Goal: Transaction & Acquisition: Purchase product/service

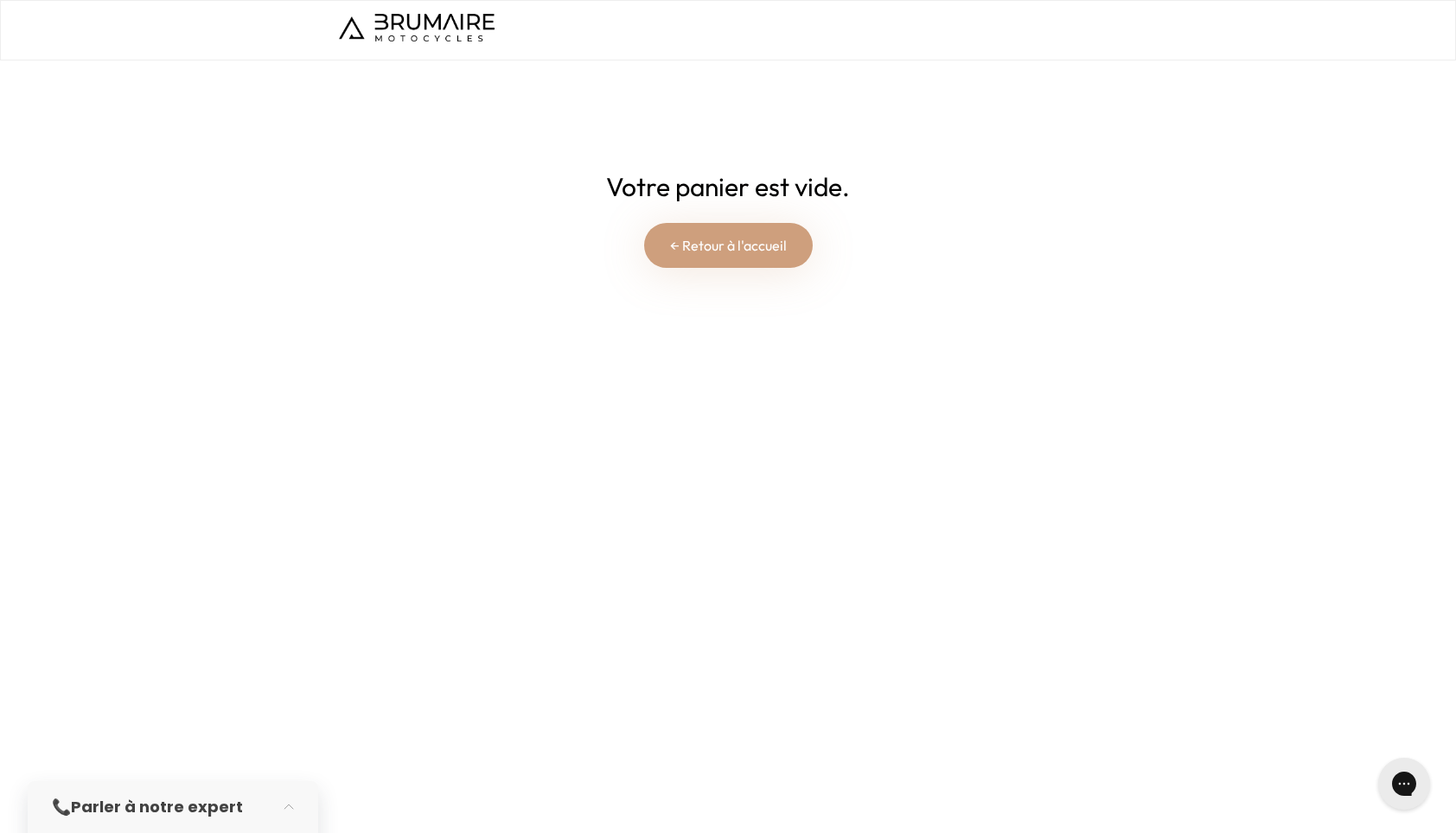
click at [753, 251] on link "← Retour à l'accueil" at bounding box center [728, 246] width 169 height 45
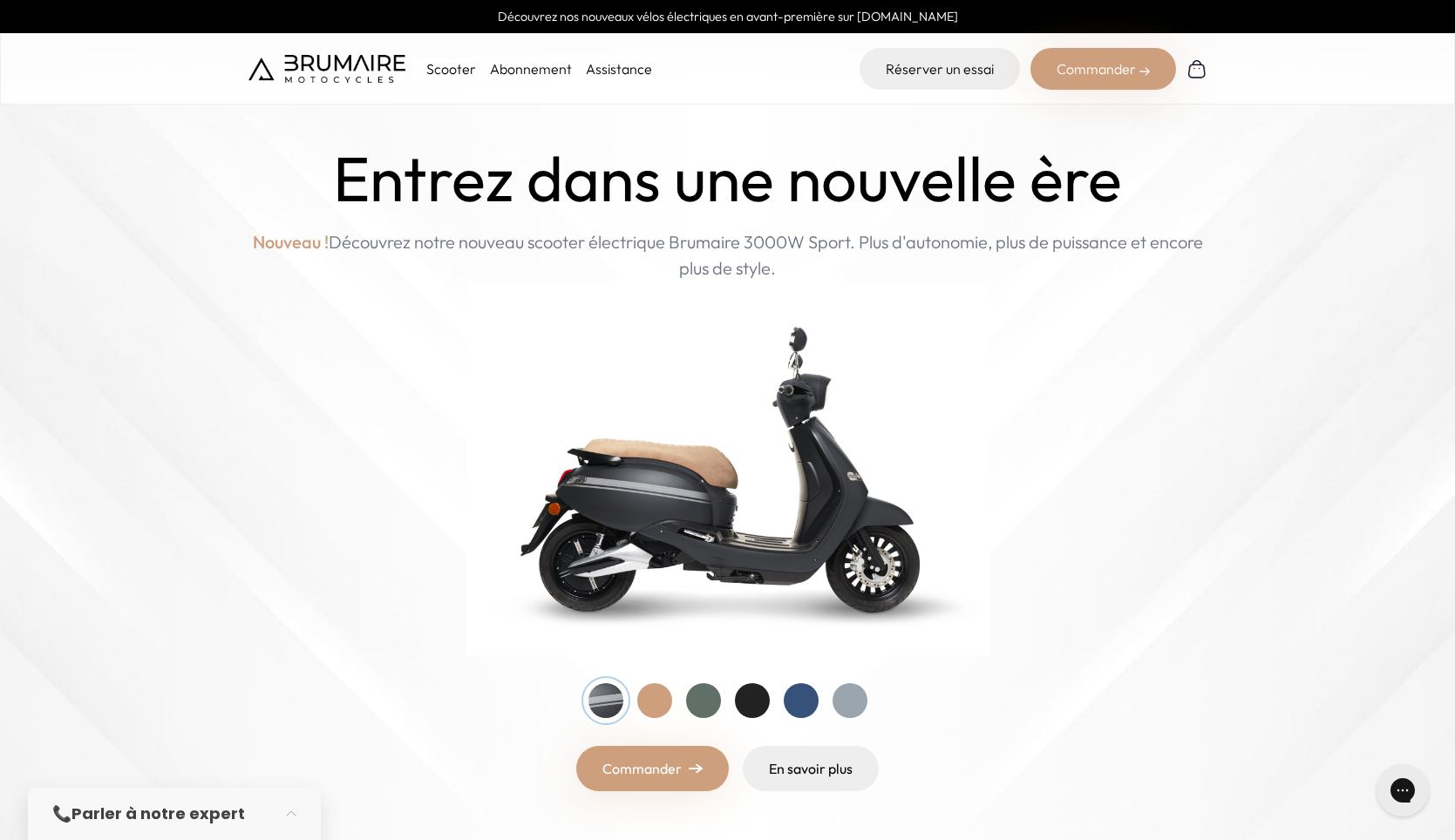
click at [1195, 69] on img at bounding box center [1196, 68] width 21 height 21
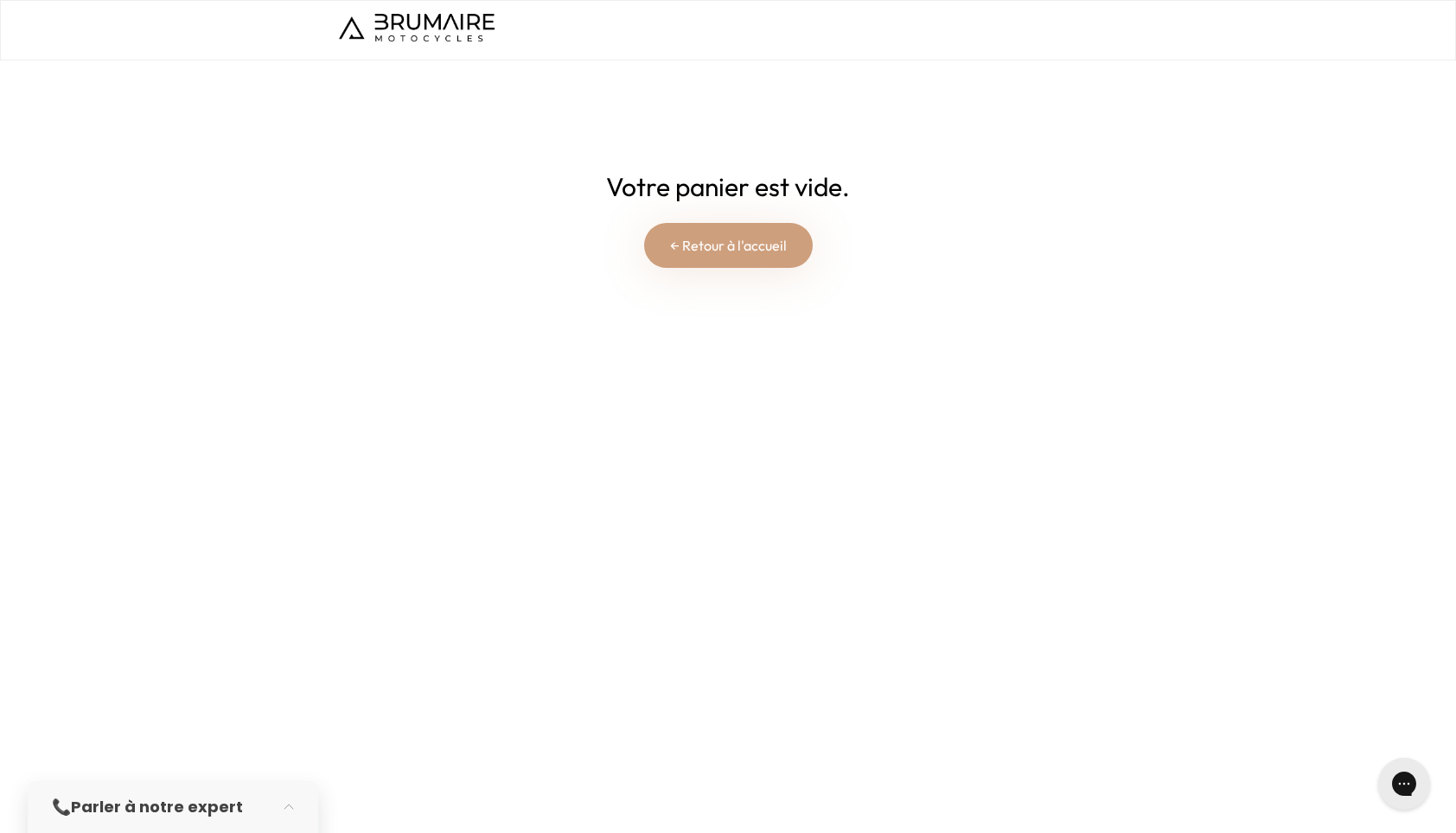
click at [758, 187] on h2 "Votre panier est vide." at bounding box center [728, 187] width 581 height 31
click at [693, 249] on link "← Retour à l'accueil" at bounding box center [728, 246] width 169 height 45
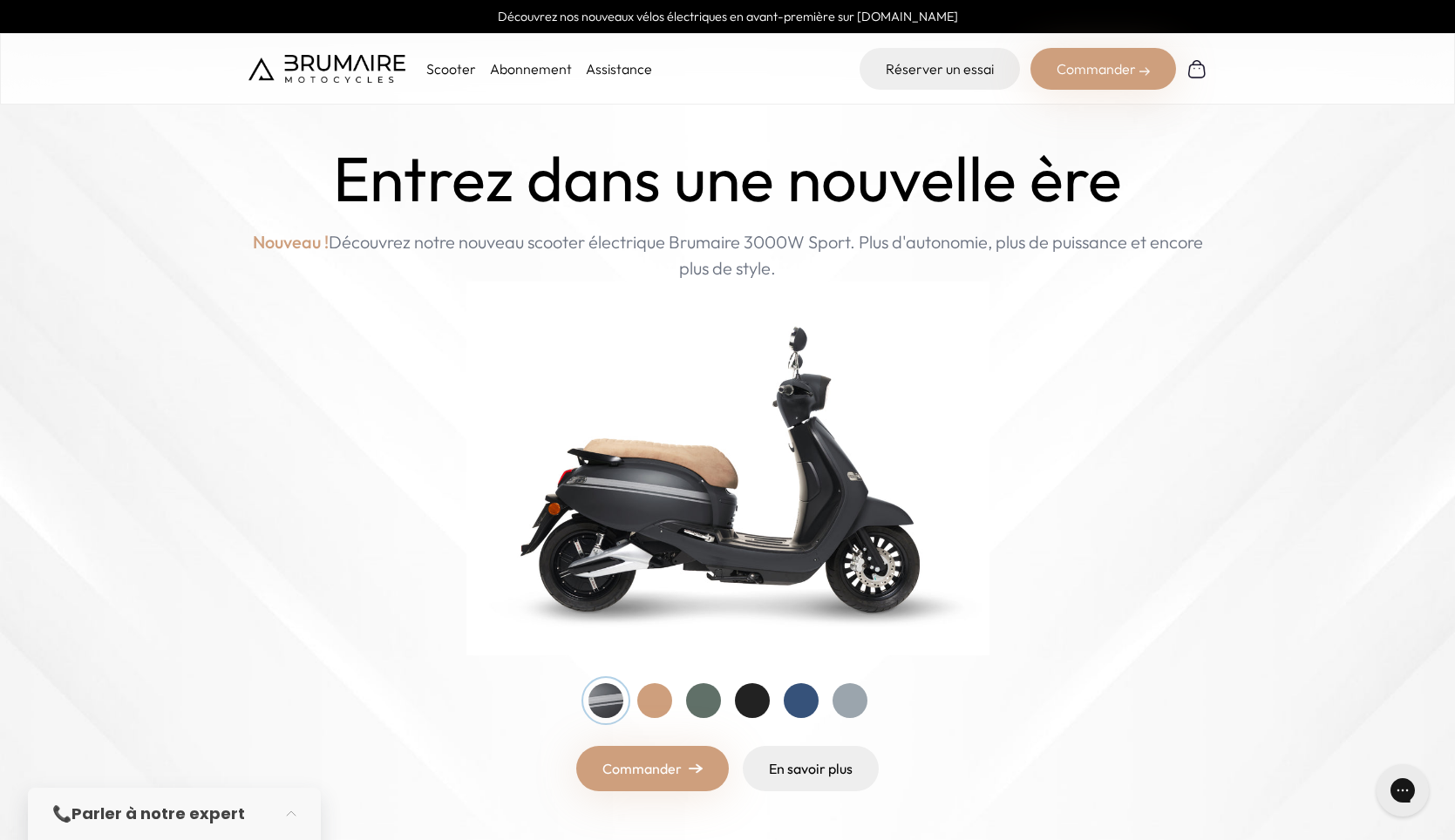
click at [1128, 64] on div "Commander" at bounding box center [1103, 68] width 146 height 41
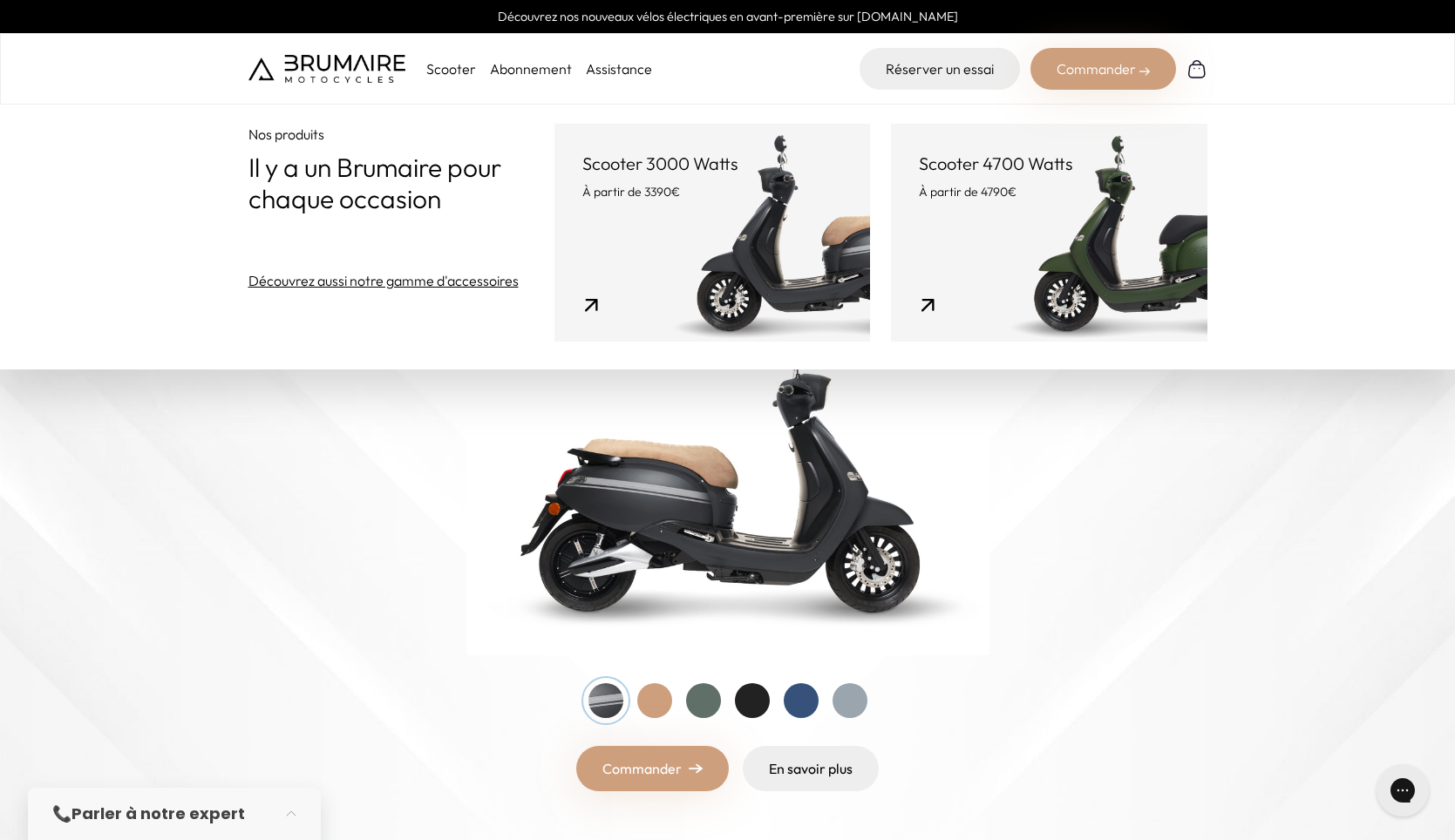
click at [1214, 72] on div "Scooter Abonnement Assistance Réserver un essai Commander" at bounding box center [728, 68] width 1455 height 71
click at [1198, 69] on img at bounding box center [1196, 68] width 21 height 21
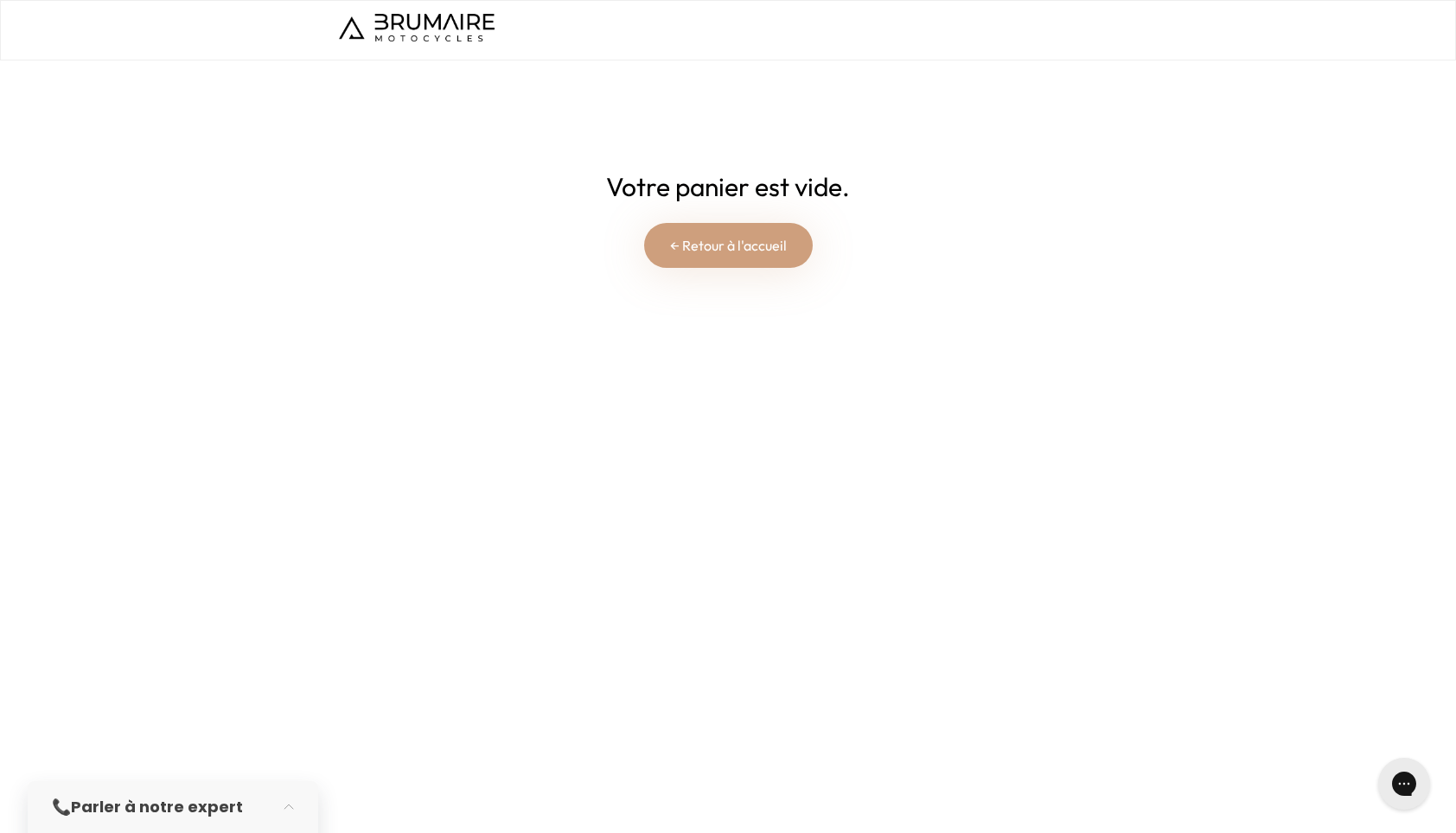
click at [752, 236] on link "← Retour à l'accueil" at bounding box center [728, 246] width 169 height 45
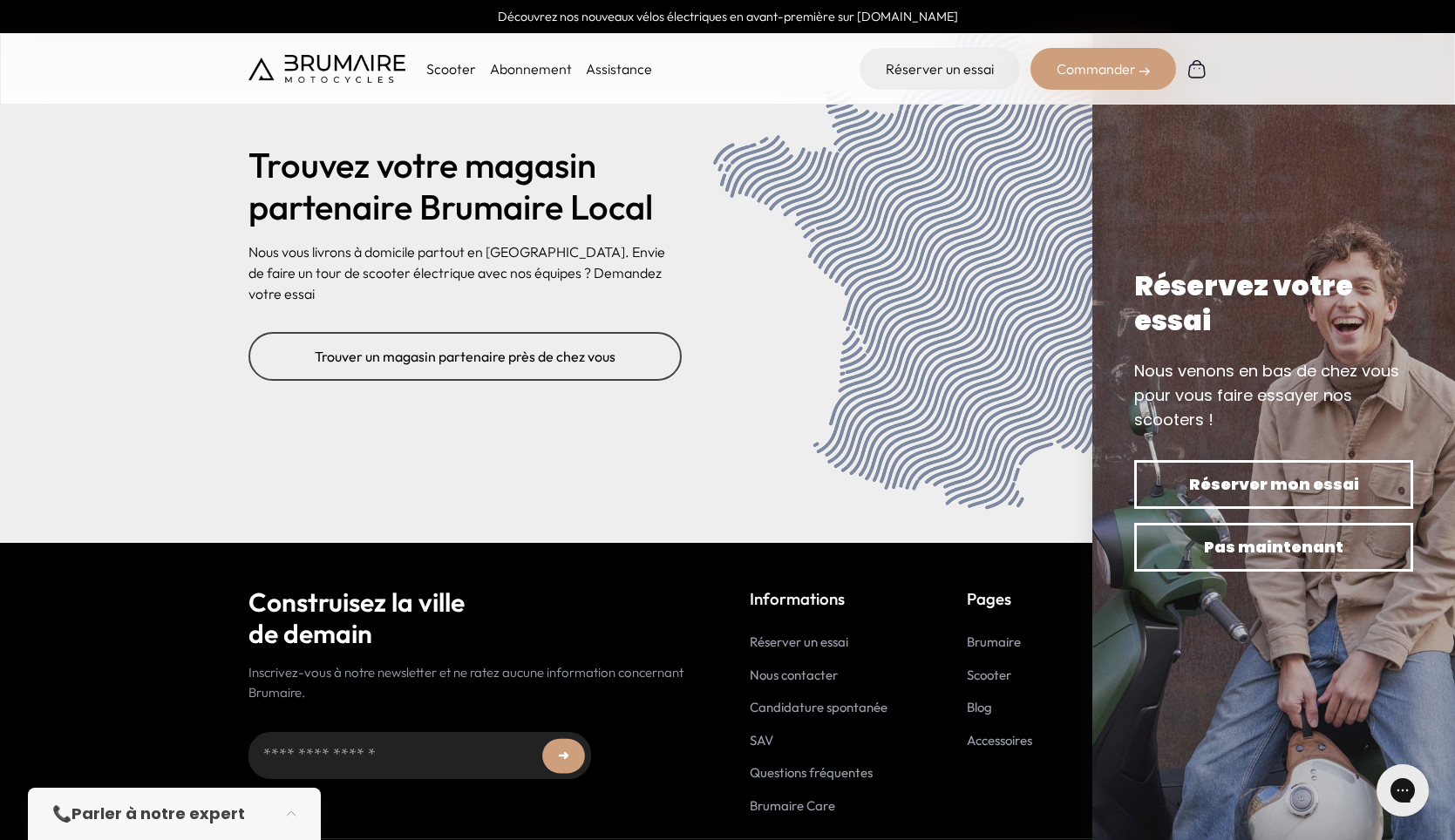
scroll to position [6998, 0]
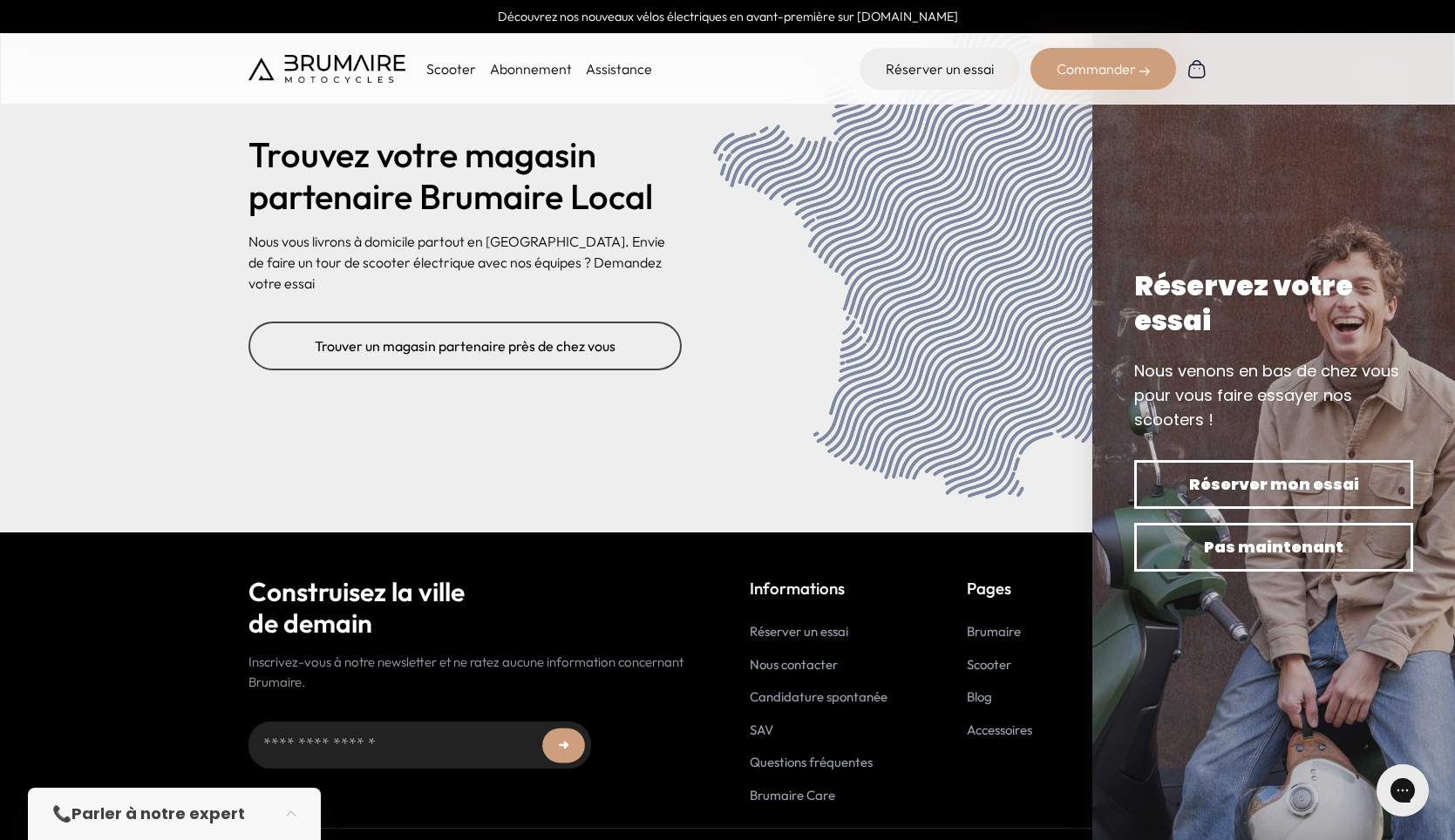
click at [768, 722] on link "SAV" at bounding box center [762, 730] width 23 height 16
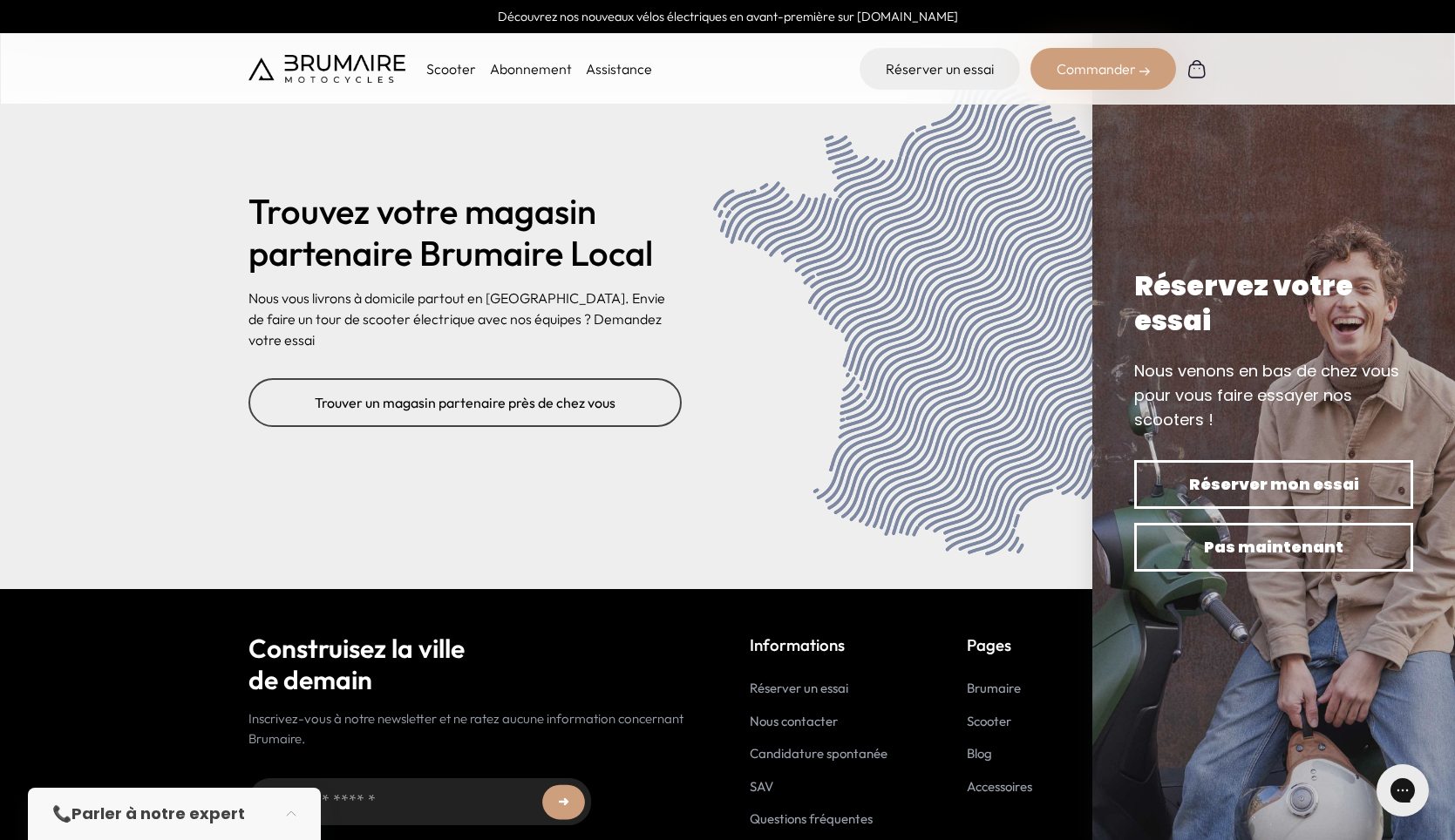
scroll to position [6910, 0]
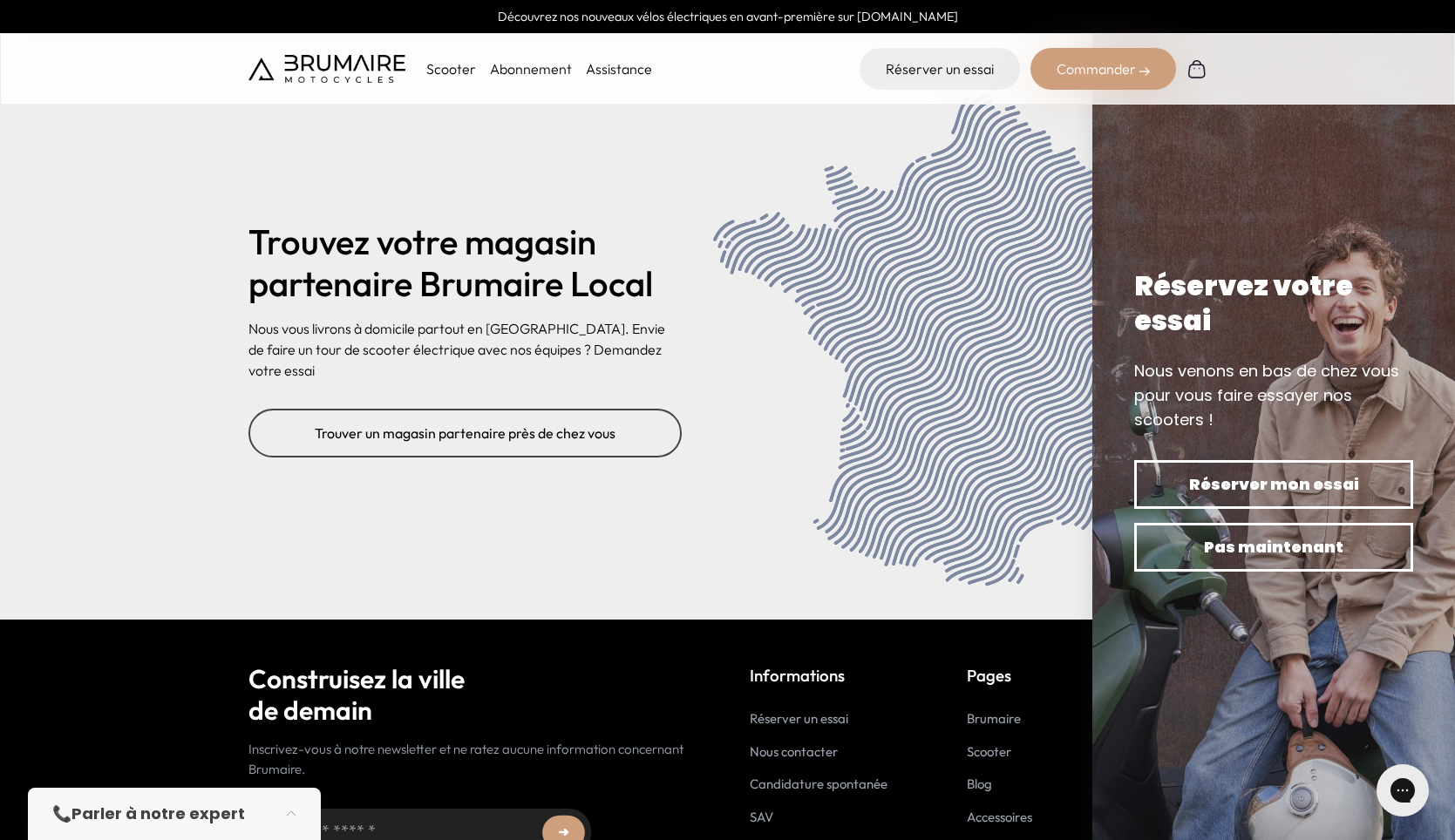
click at [609, 59] on li "Assistance" at bounding box center [619, 68] width 67 height 21
click at [609, 69] on link "Assistance" at bounding box center [619, 68] width 67 height 17
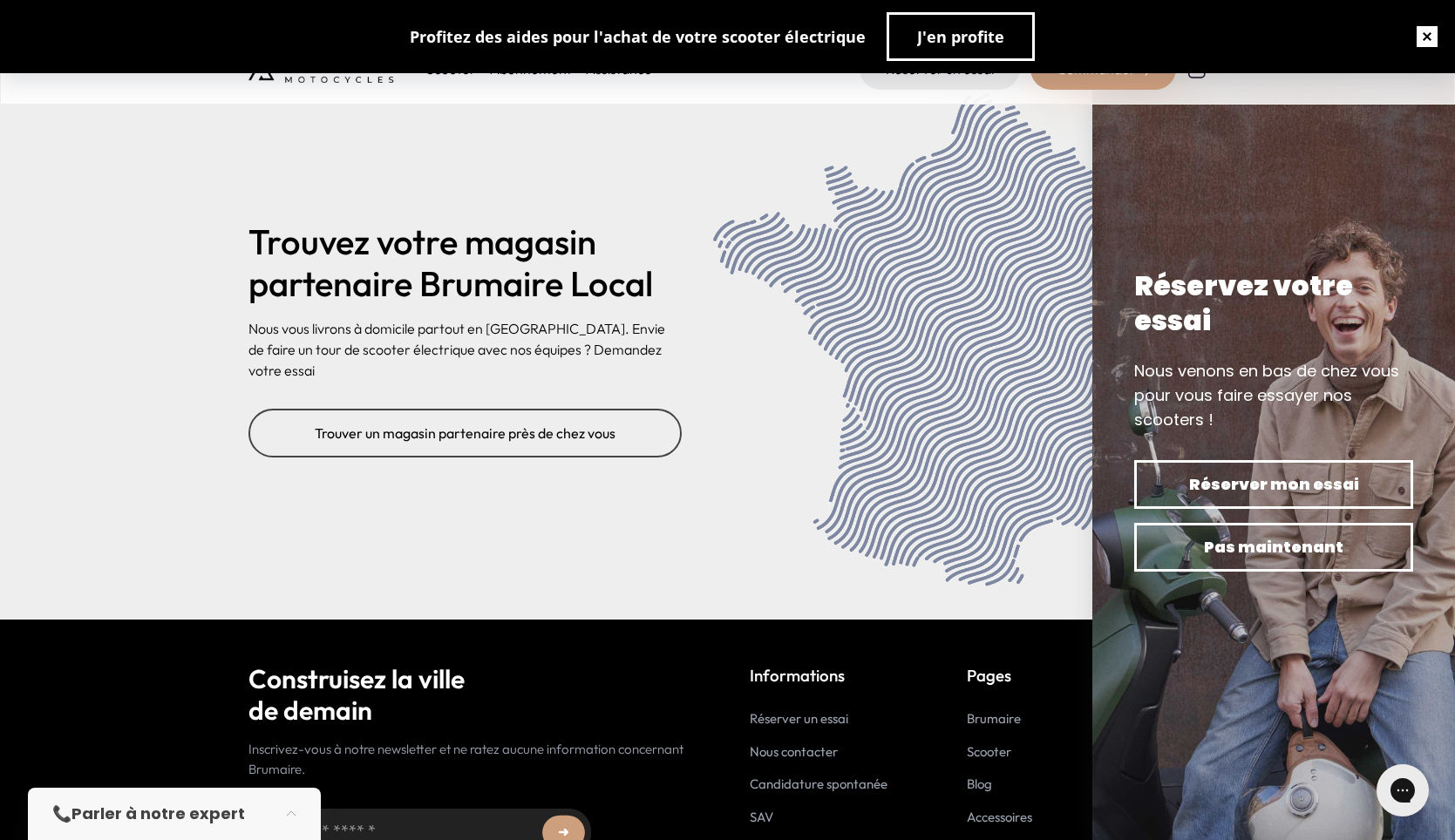
click at [1428, 38] on button "button" at bounding box center [1428, 37] width 56 height 56
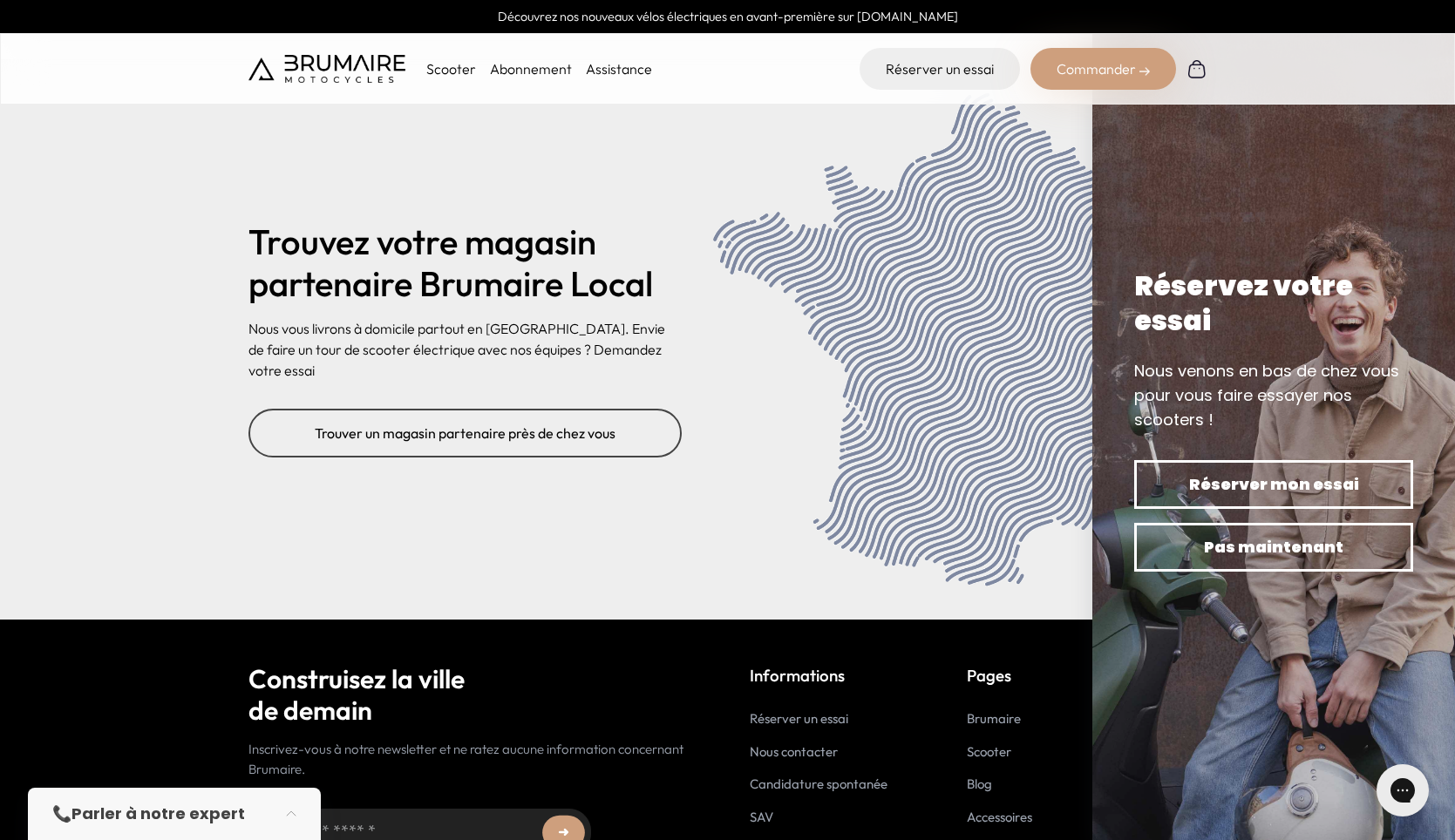
click at [343, 64] on img at bounding box center [327, 68] width 157 height 28
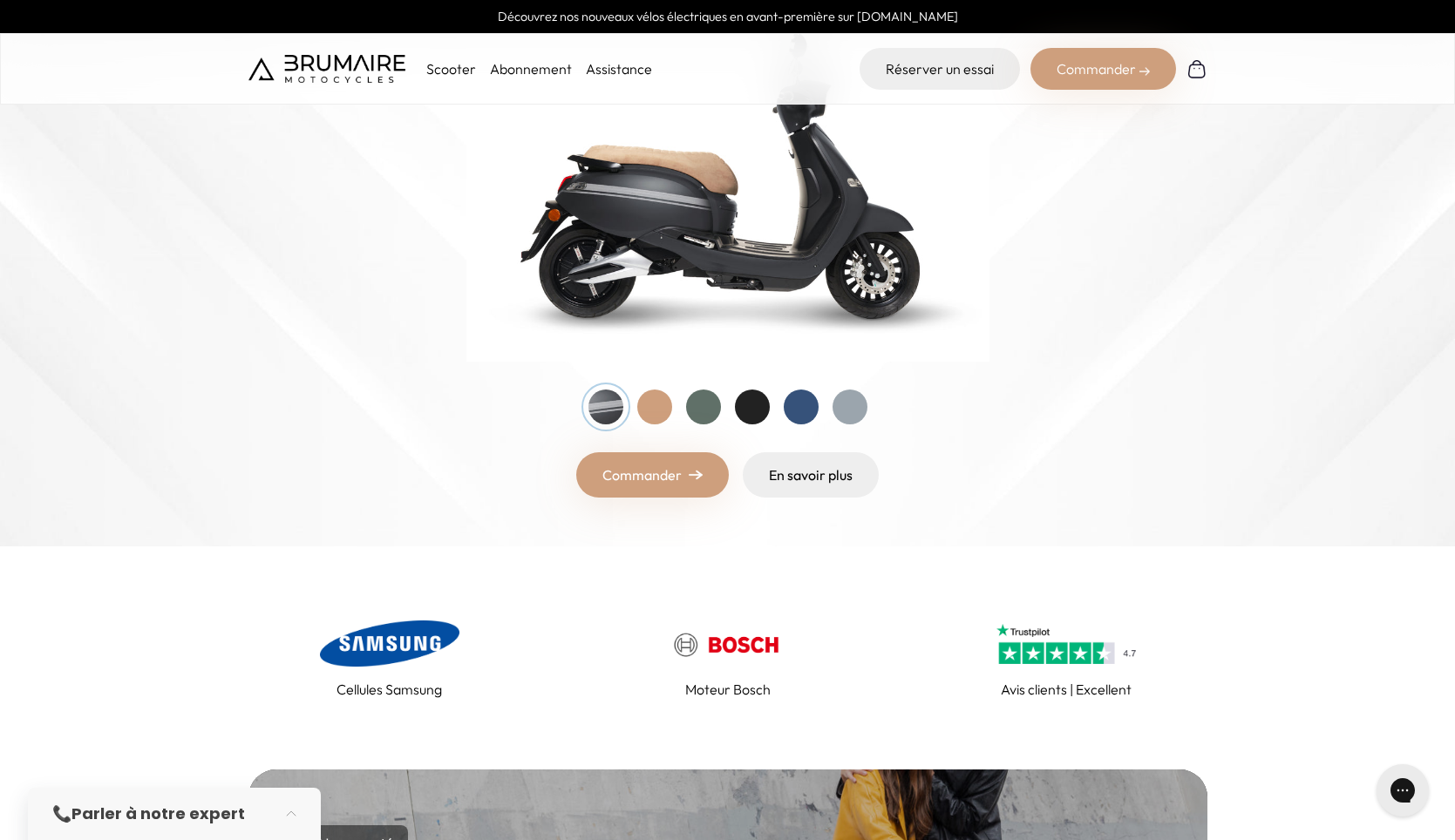
scroll to position [174, 0]
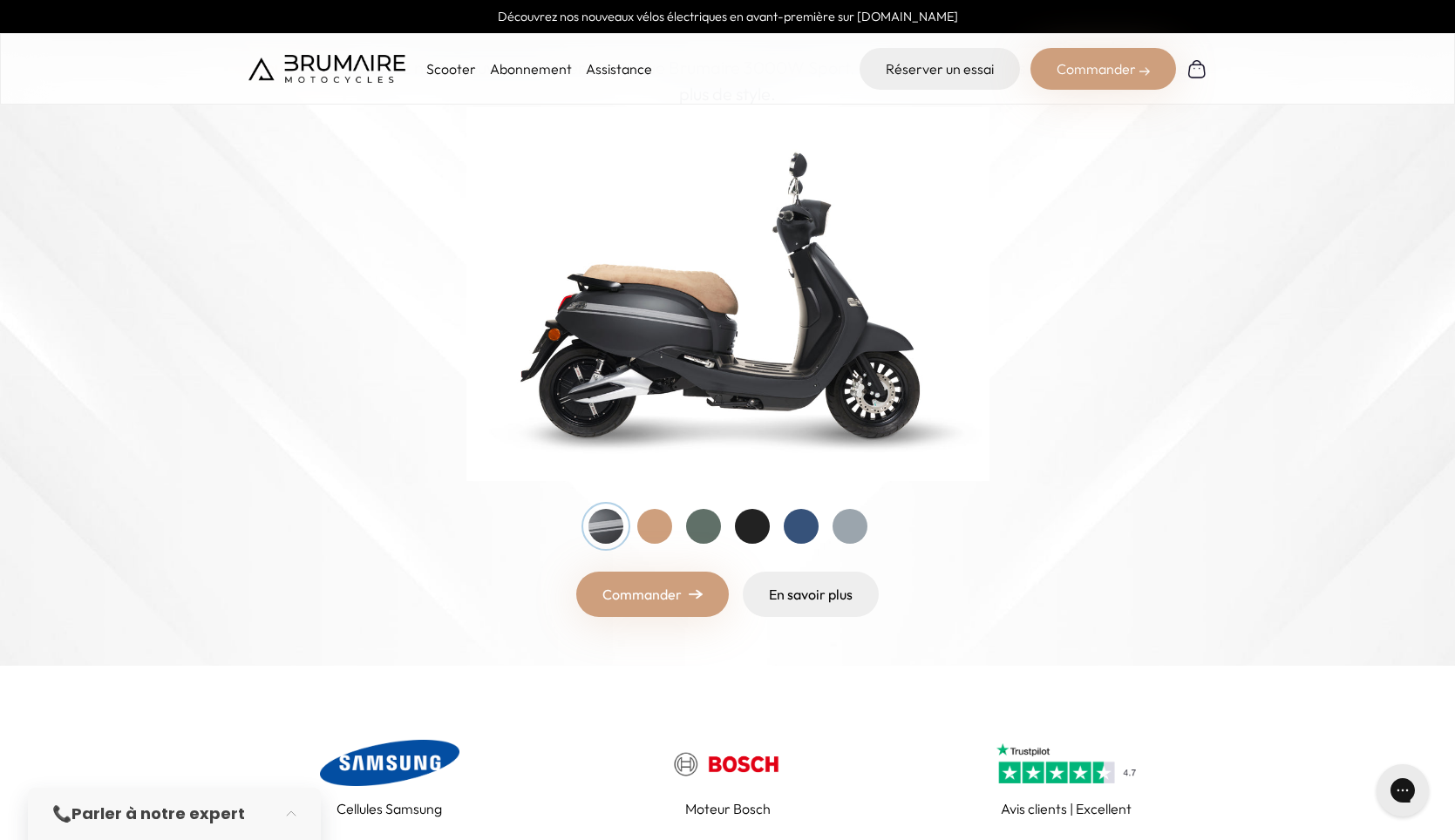
click at [660, 597] on link "Commander" at bounding box center [652, 595] width 152 height 45
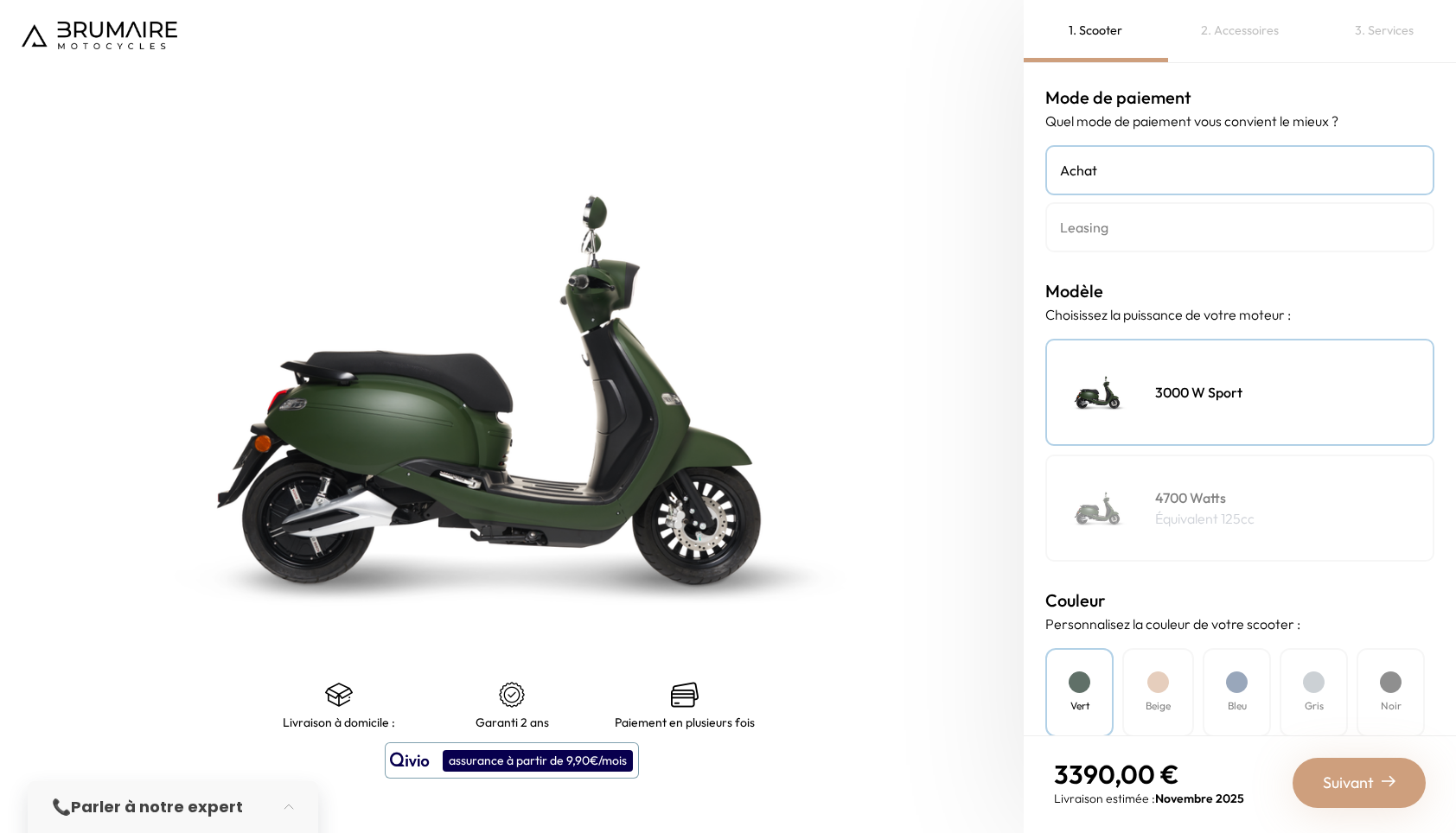
click at [1231, 26] on div "2. Accessoires" at bounding box center [1241, 31] width 145 height 63
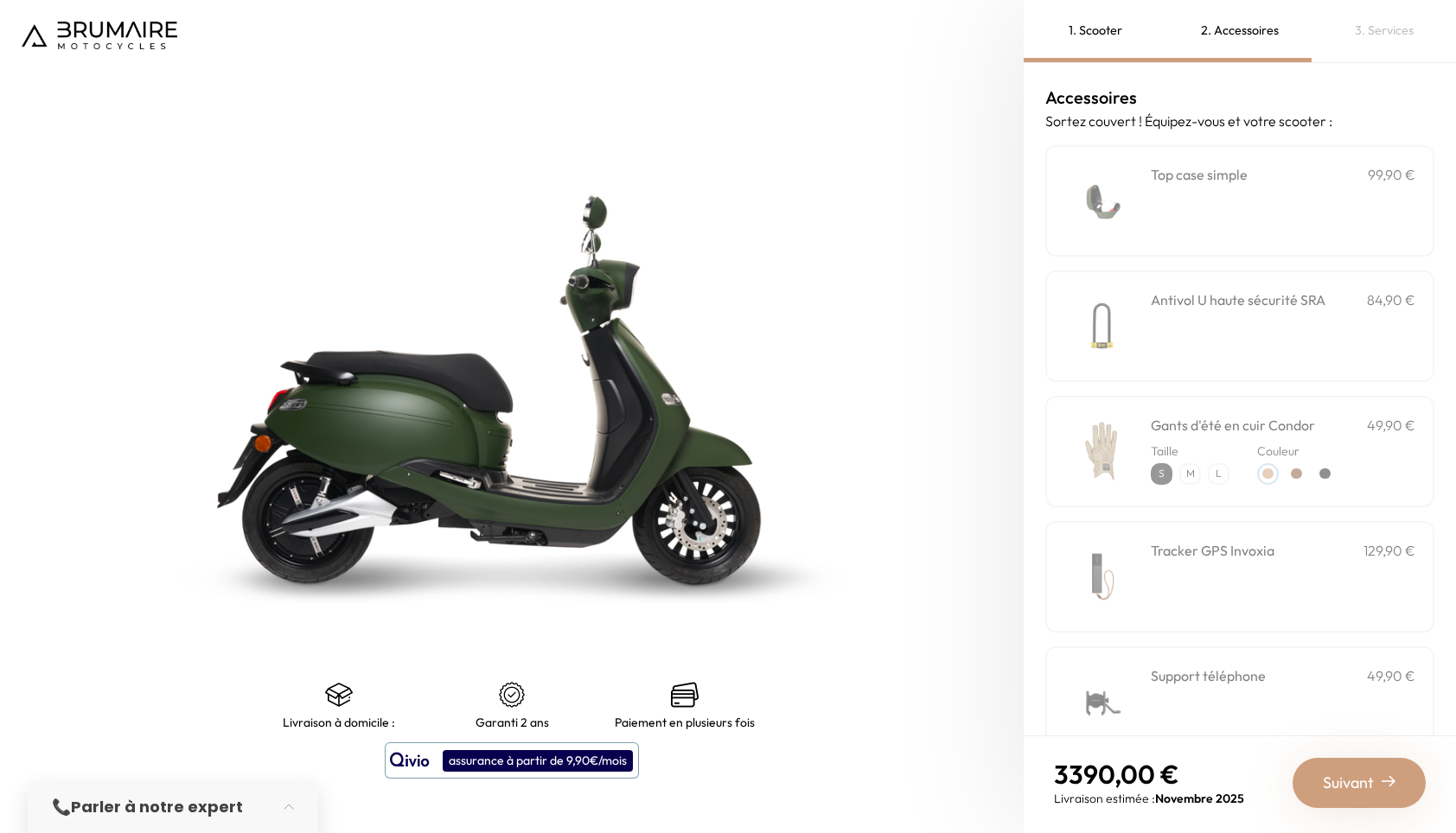
click at [1380, 29] on div "3. Services" at bounding box center [1384, 31] width 145 height 63
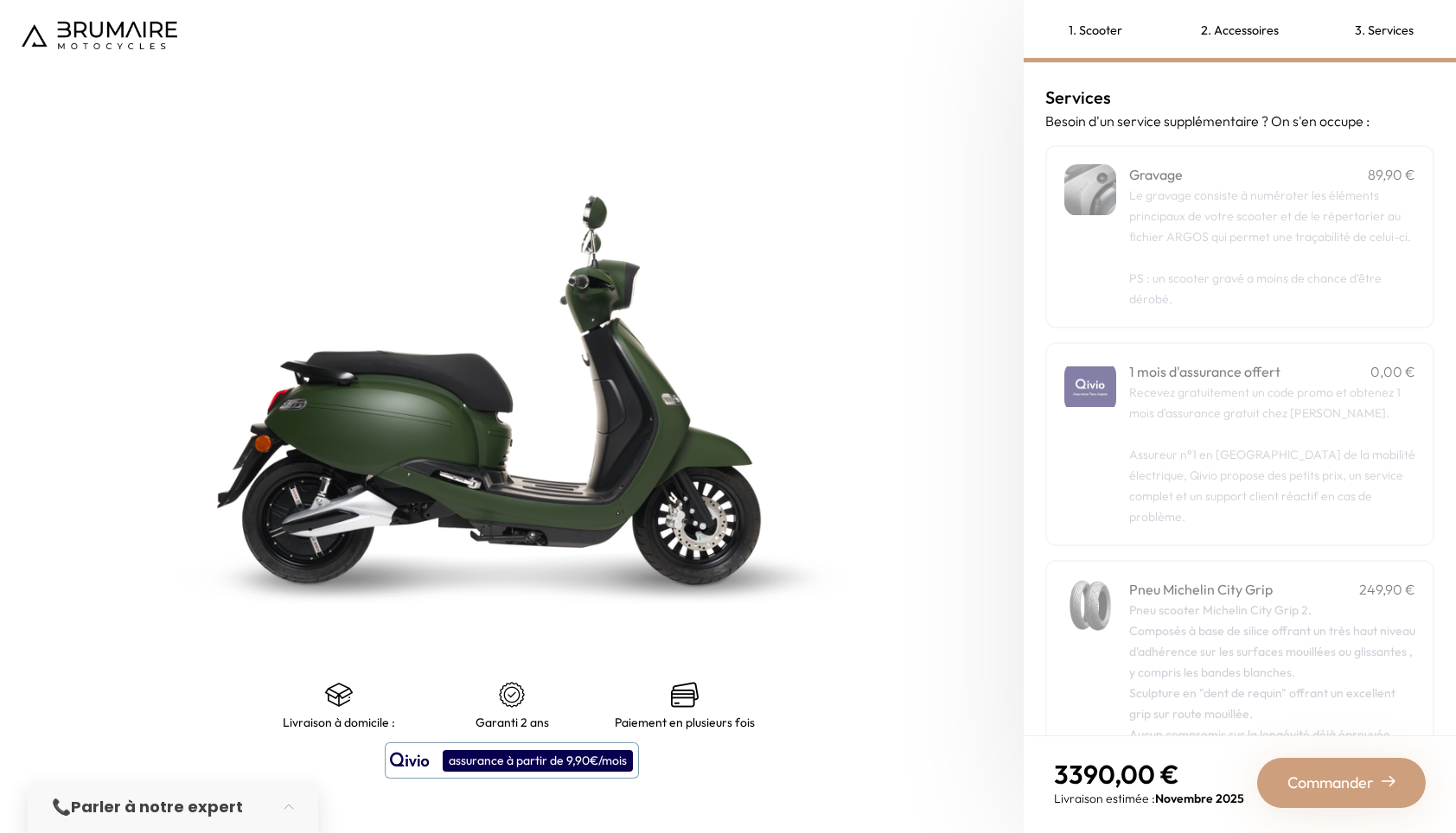
click at [1264, 21] on div "2. Accessoires" at bounding box center [1241, 31] width 145 height 63
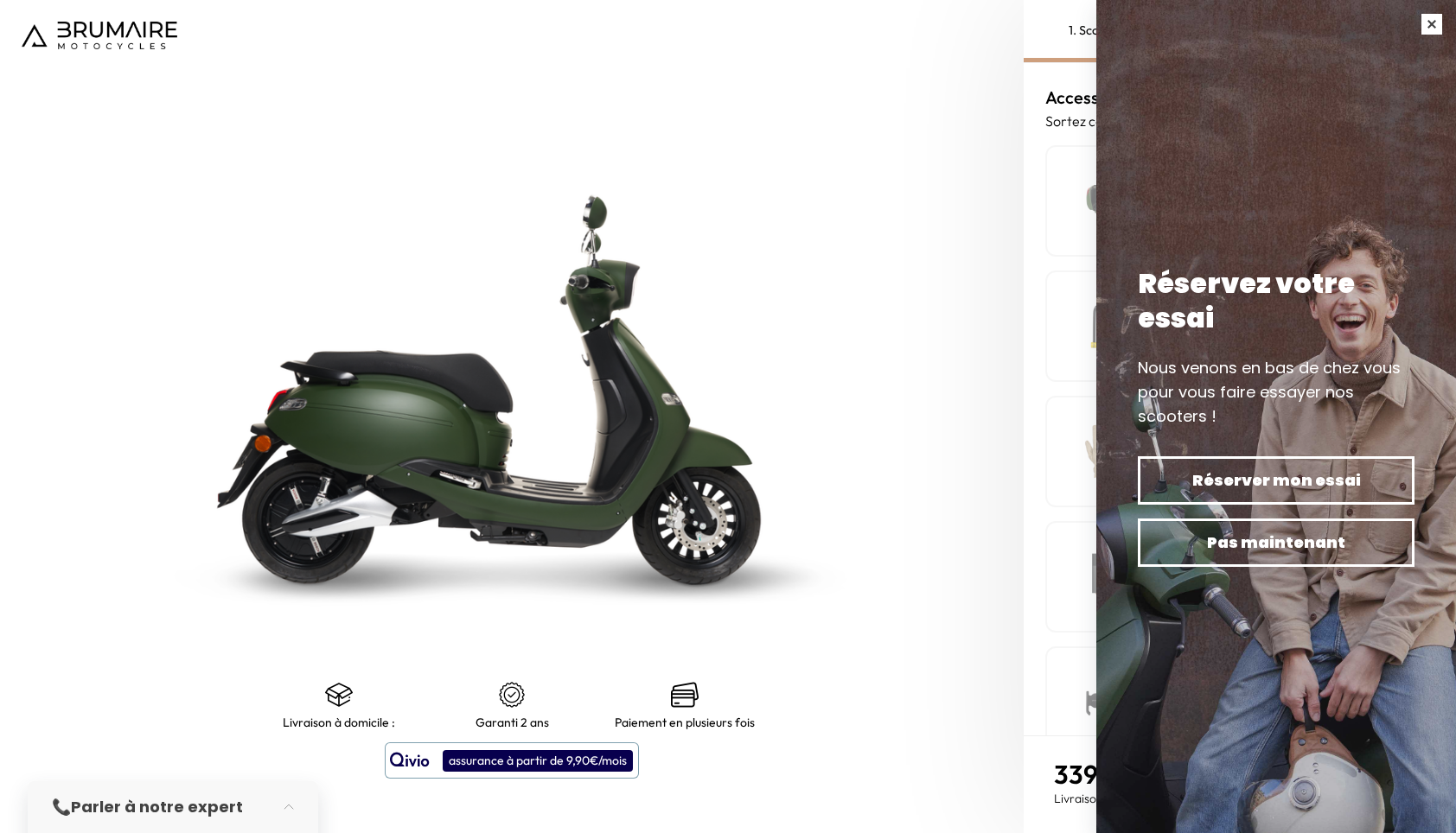
click at [1438, 28] on button "button" at bounding box center [1432, 24] width 48 height 48
